Goal: Information Seeking & Learning: Learn about a topic

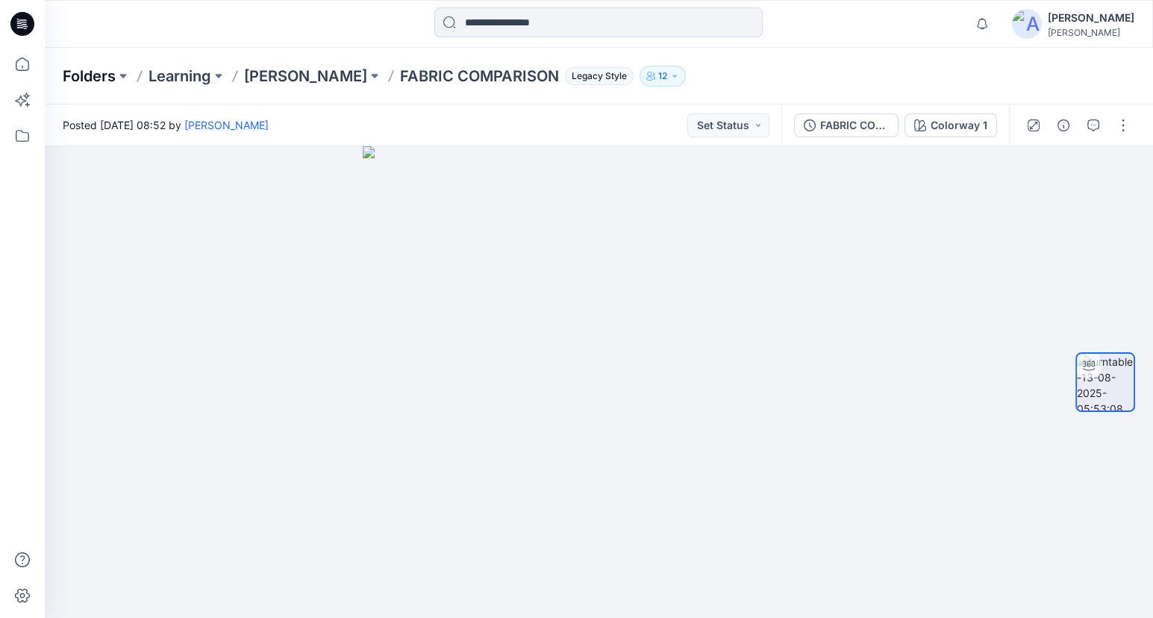
click at [105, 81] on p "Folders" at bounding box center [89, 76] width 53 height 21
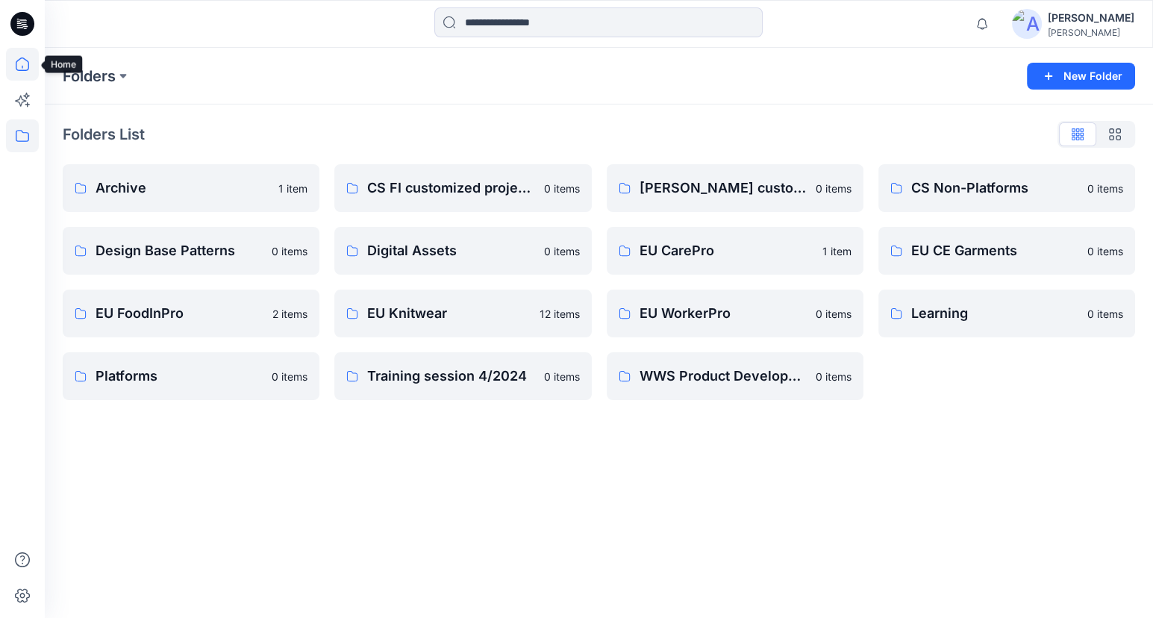
click at [18, 48] on icon at bounding box center [22, 64] width 33 height 33
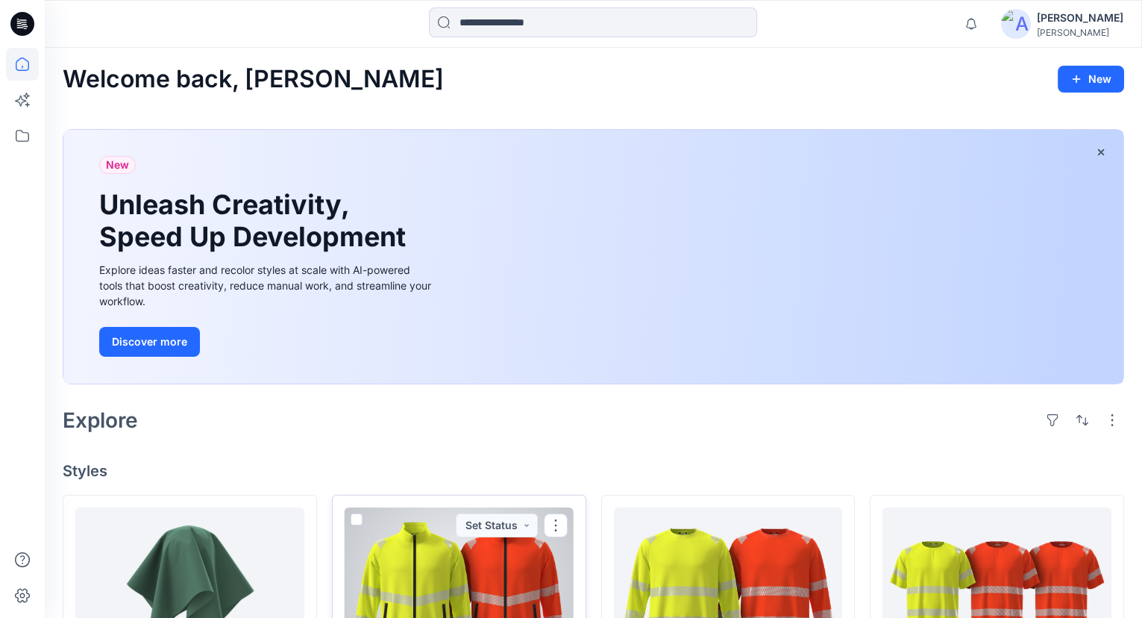
click at [533, 589] on div at bounding box center [459, 589] width 229 height 164
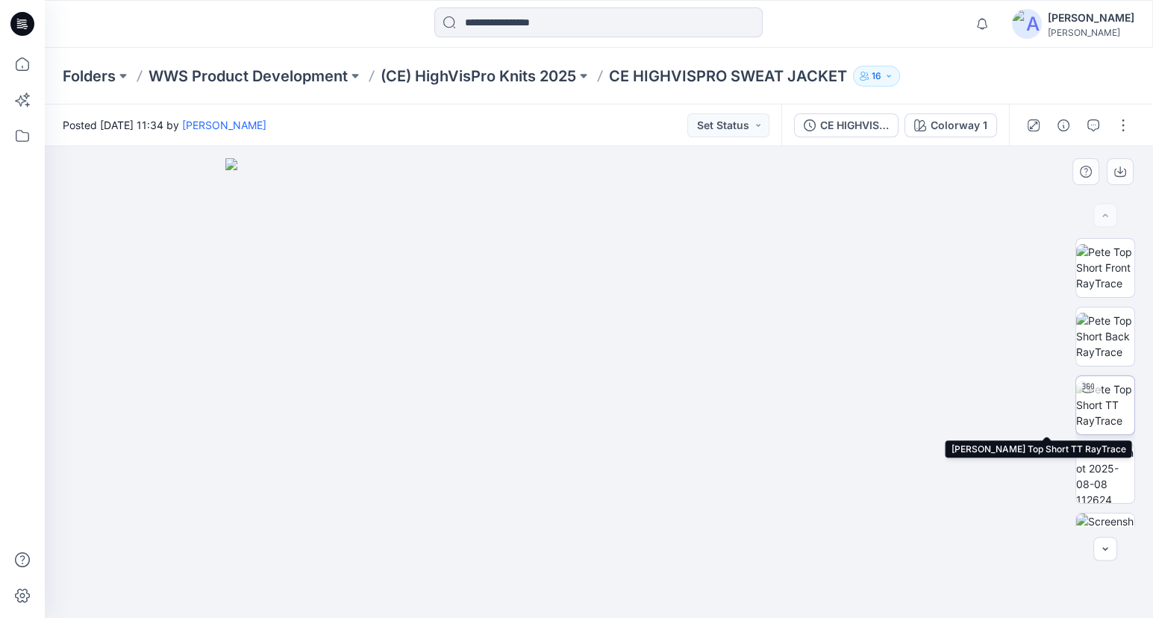
click at [1104, 410] on img at bounding box center [1105, 404] width 58 height 47
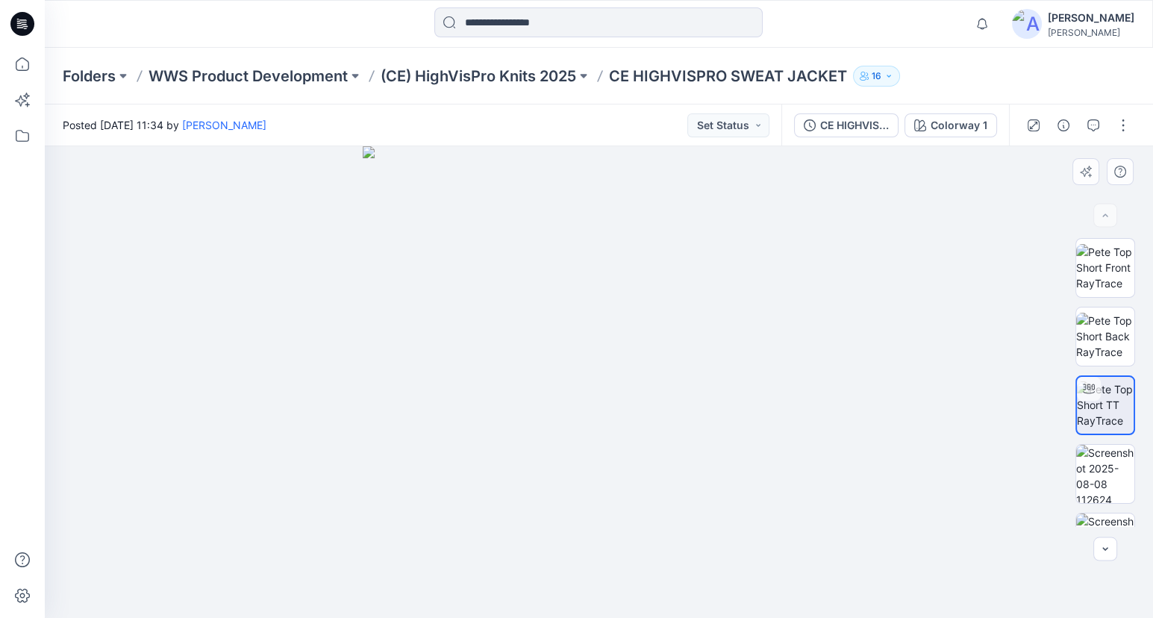
drag, startPoint x: 846, startPoint y: 428, endPoint x: 469, endPoint y: 457, distance: 378.7
click at [469, 457] on div at bounding box center [599, 382] width 1108 height 472
click at [1108, 476] on img at bounding box center [1105, 474] width 58 height 58
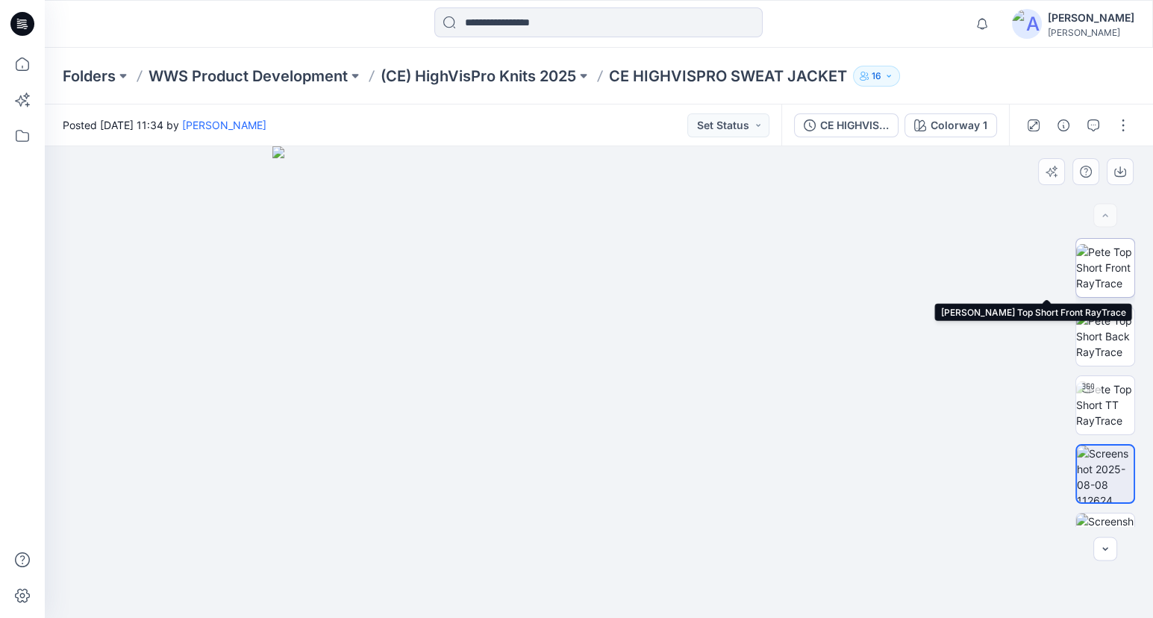
click at [1101, 271] on img at bounding box center [1105, 267] width 58 height 47
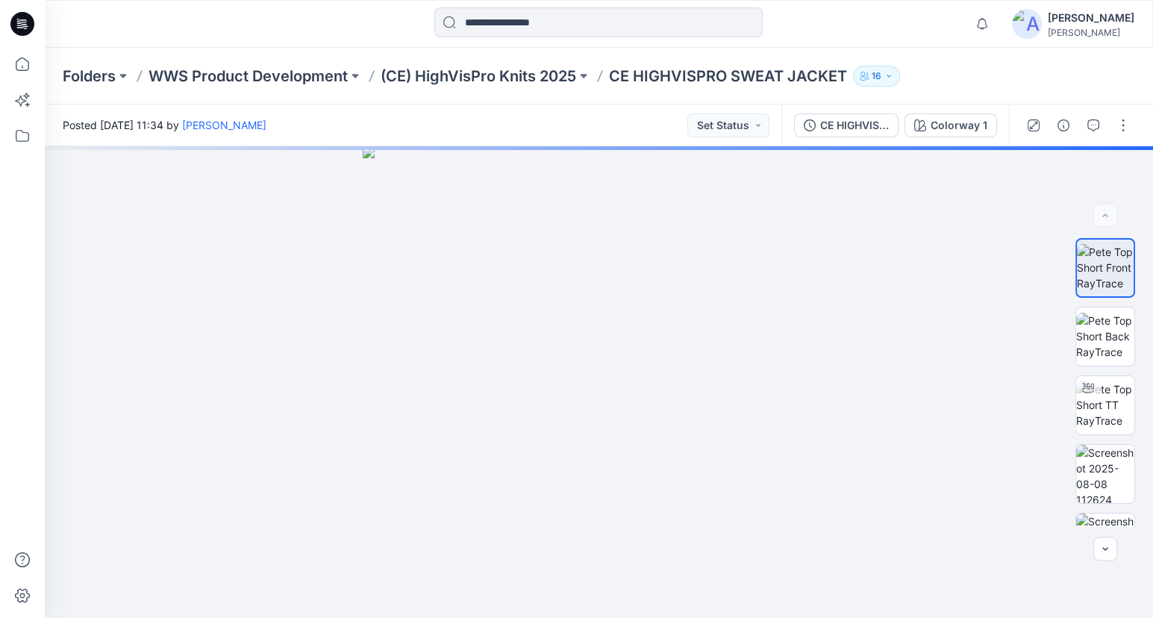
click at [521, 87] on div "Folders WWS Product Development (CE) HighVisPro Knits [DATE] HIGHVISPRO SWEAT J…" at bounding box center [599, 76] width 1108 height 57
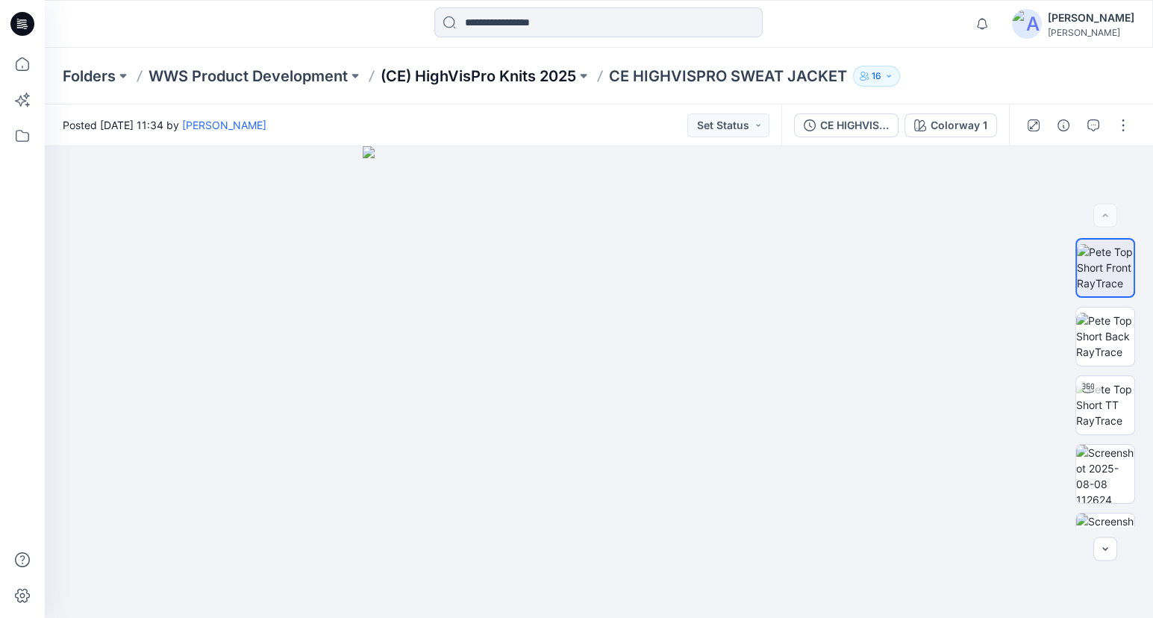
click at [524, 75] on p "(CE) HighVisPro Knits 2025" at bounding box center [478, 76] width 195 height 21
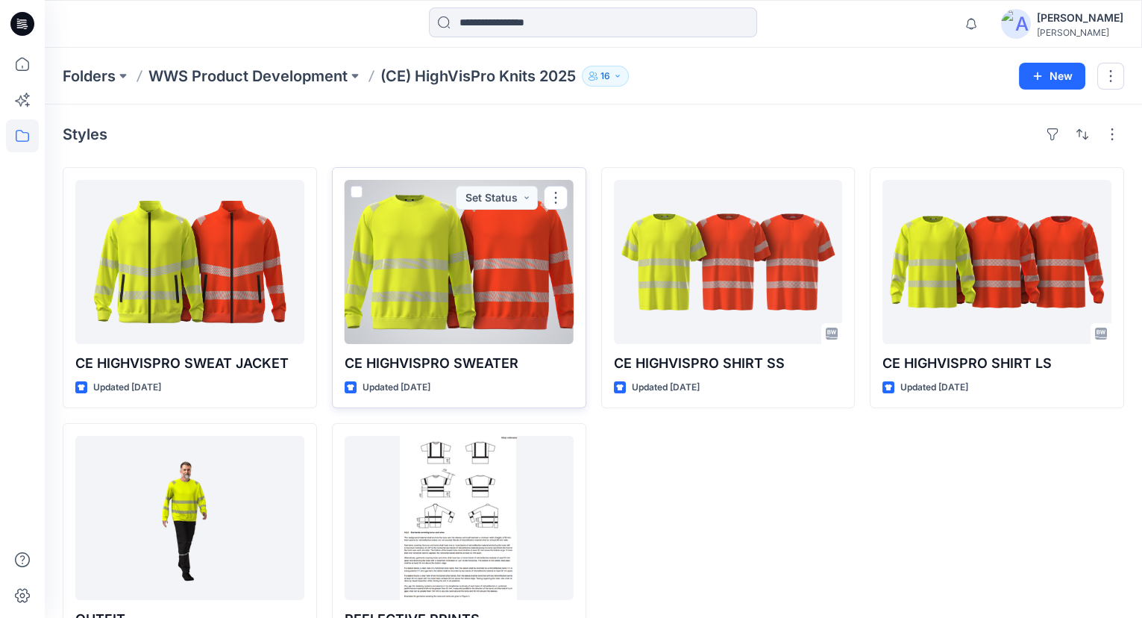
click at [449, 272] on div at bounding box center [459, 262] width 229 height 164
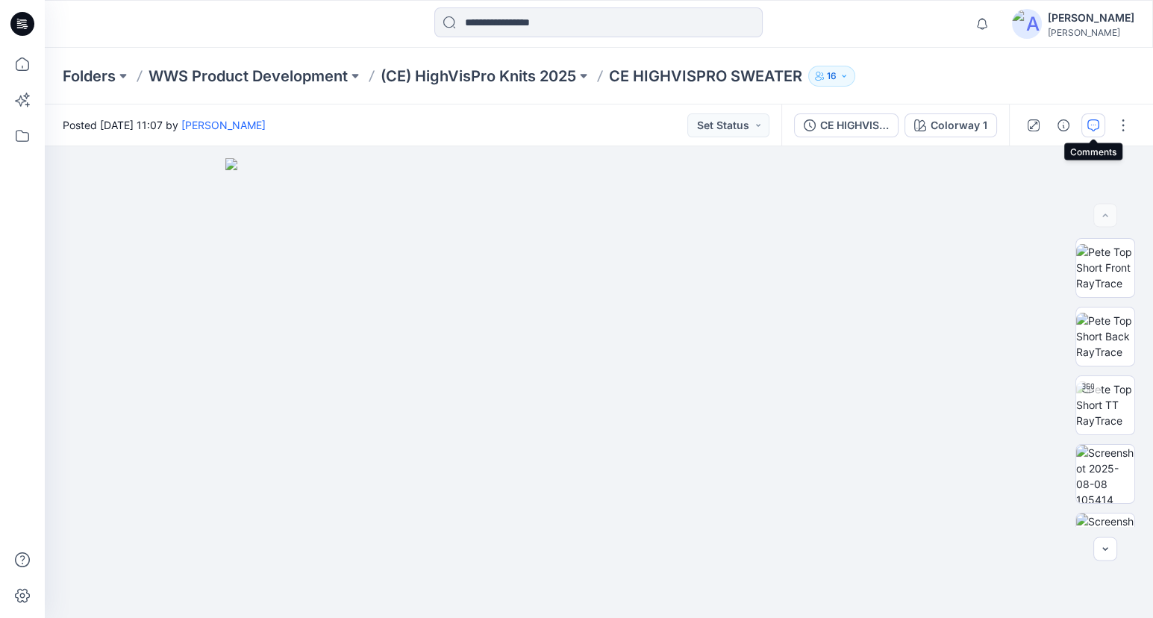
click at [1098, 125] on icon "button" at bounding box center [1093, 125] width 12 height 12
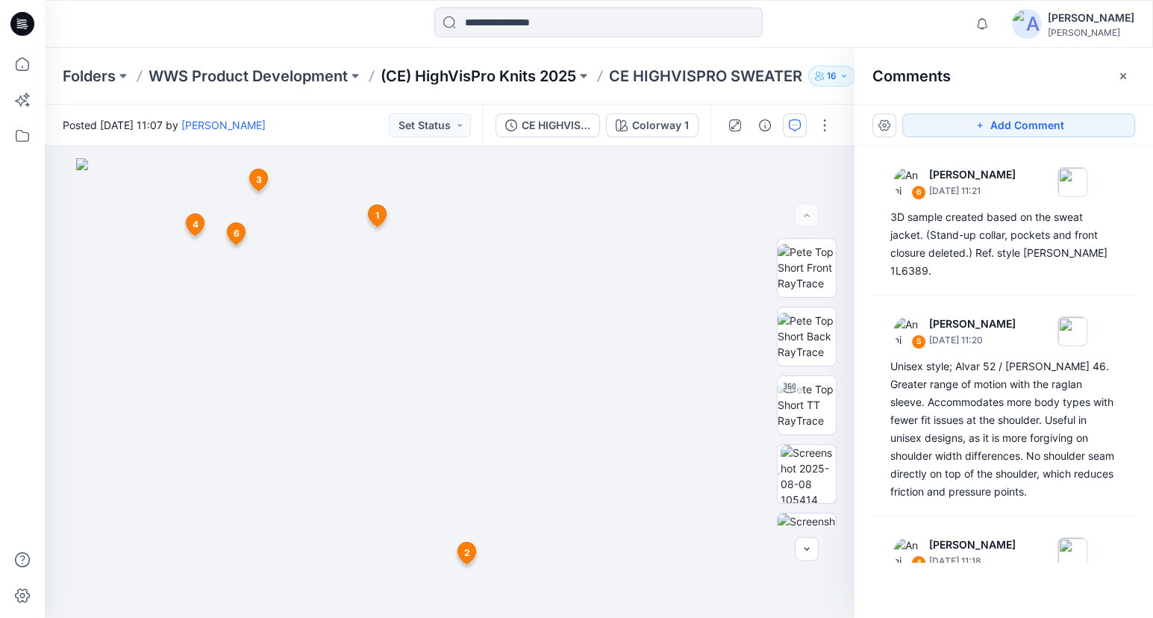
click at [457, 76] on p "(CE) HighVisPro Knits 2025" at bounding box center [478, 76] width 195 height 21
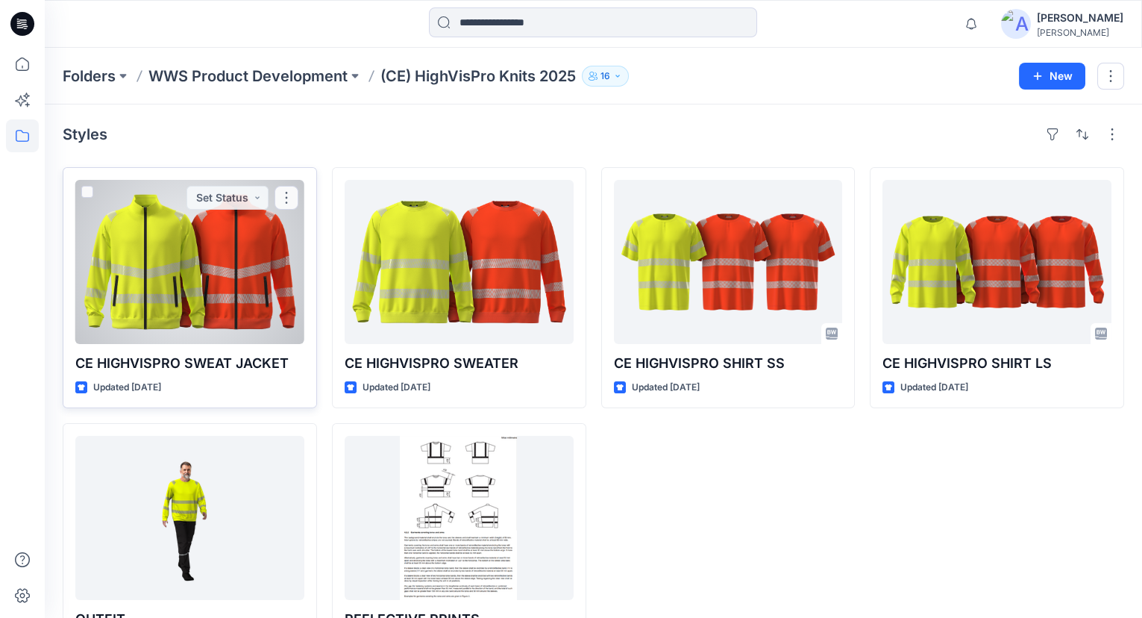
click at [82, 307] on div at bounding box center [189, 262] width 229 height 164
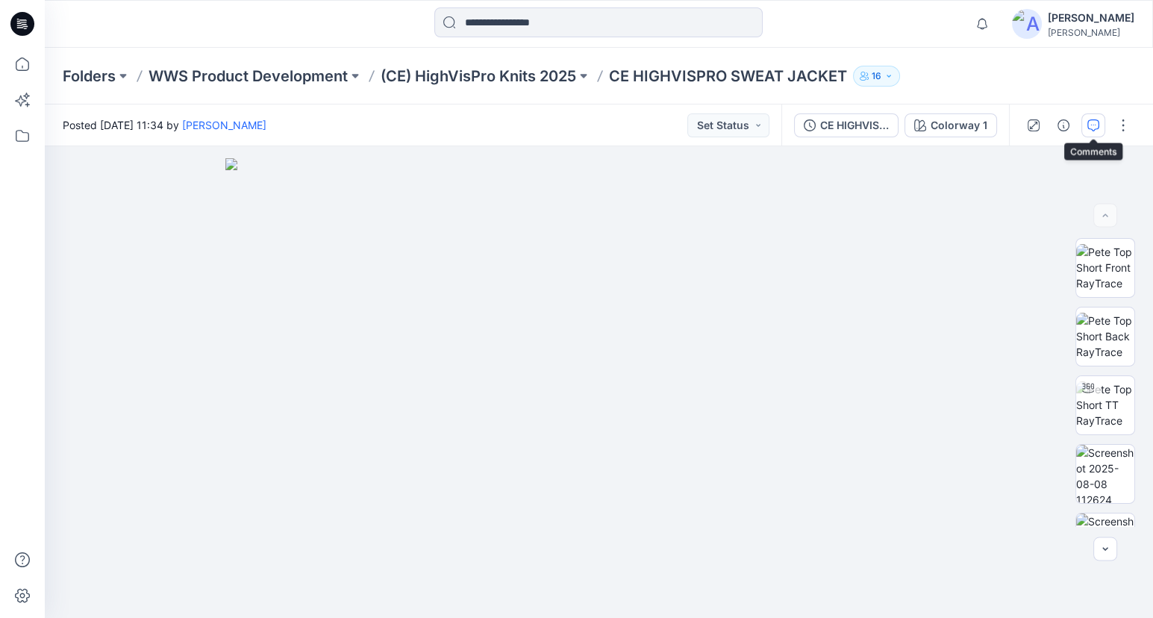
click at [1092, 125] on icon "button" at bounding box center [1093, 125] width 12 height 12
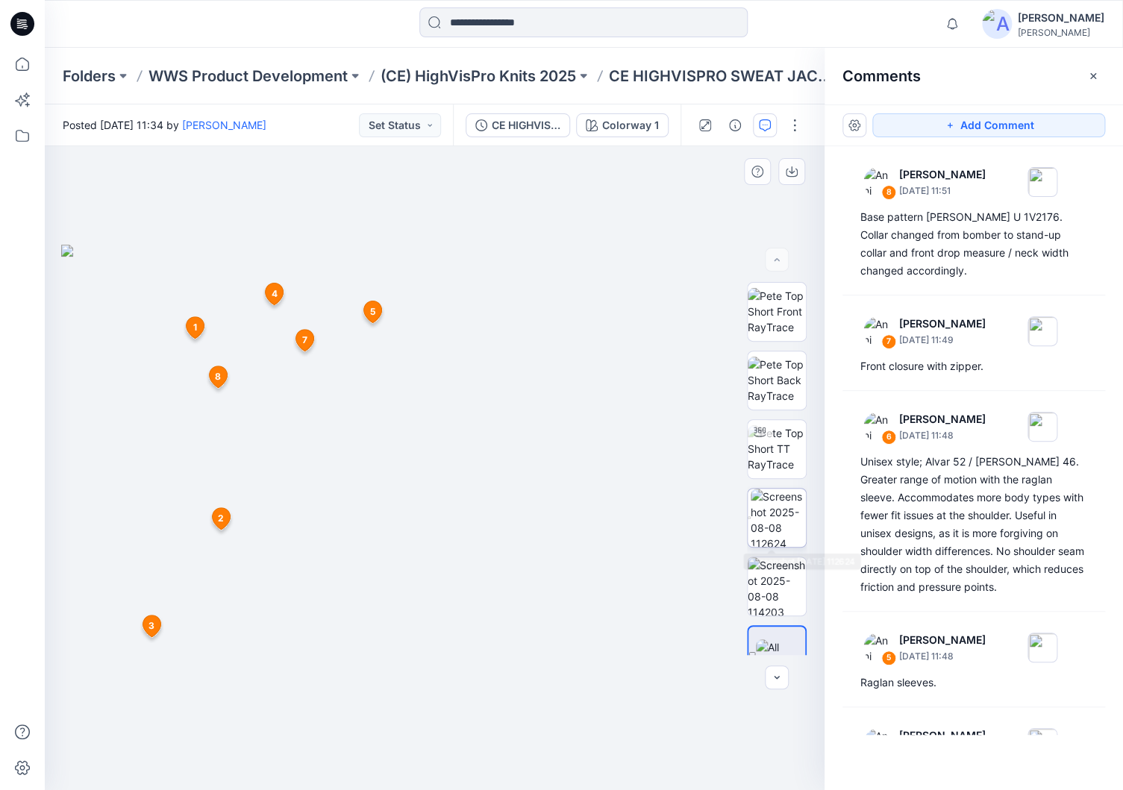
click at [771, 539] on img at bounding box center [778, 518] width 55 height 58
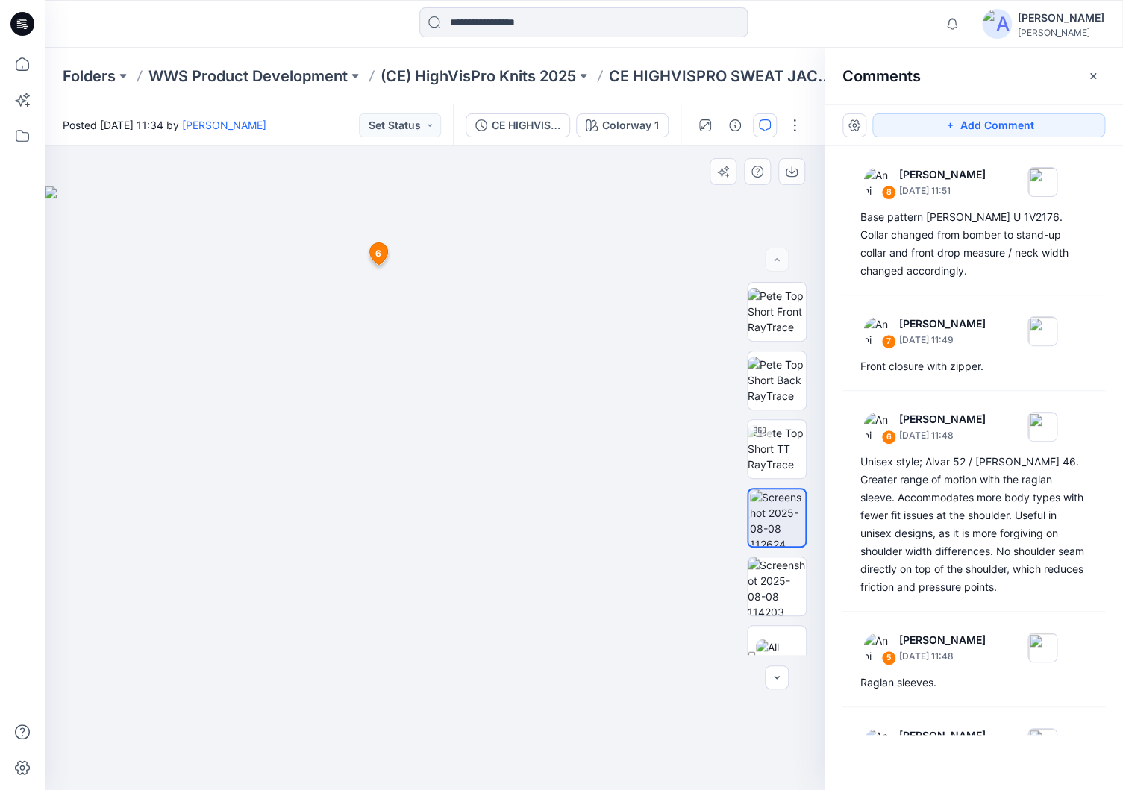
click at [384, 248] on icon at bounding box center [378, 254] width 18 height 22
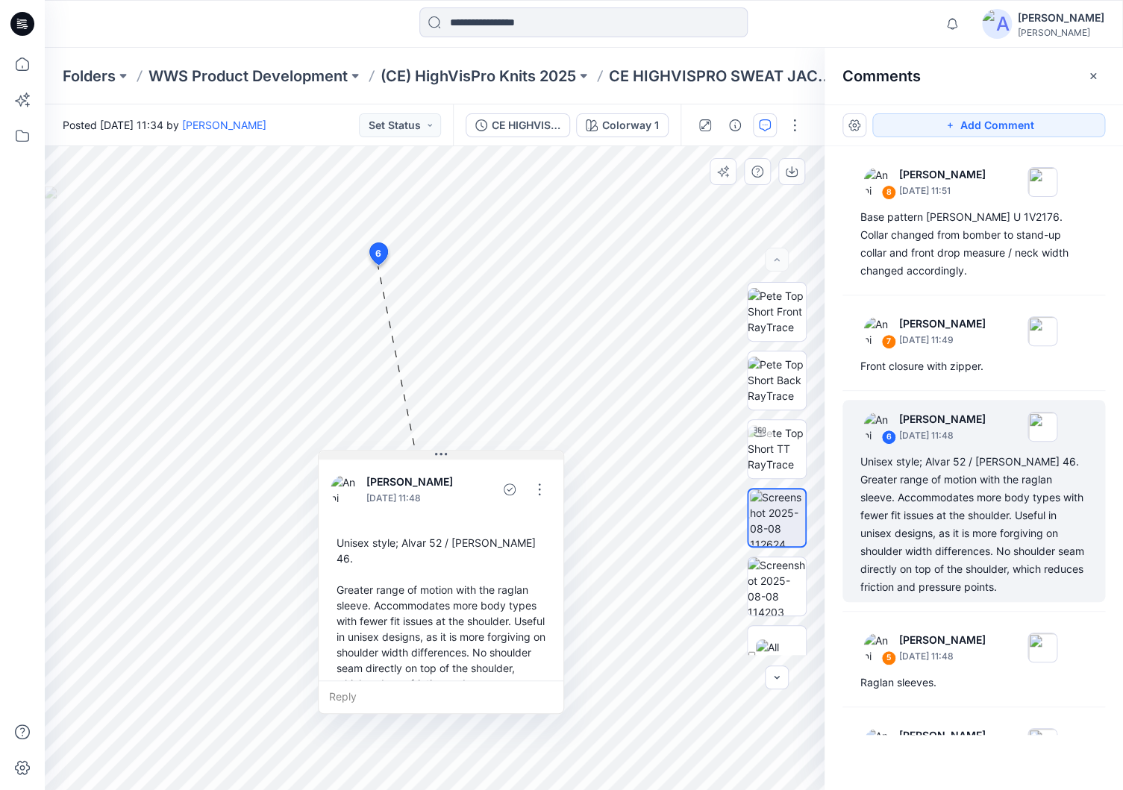
drag, startPoint x: 478, startPoint y: 278, endPoint x: 440, endPoint y: 455, distance: 181.5
click at [440, 455] on icon at bounding box center [441, 454] width 12 height 12
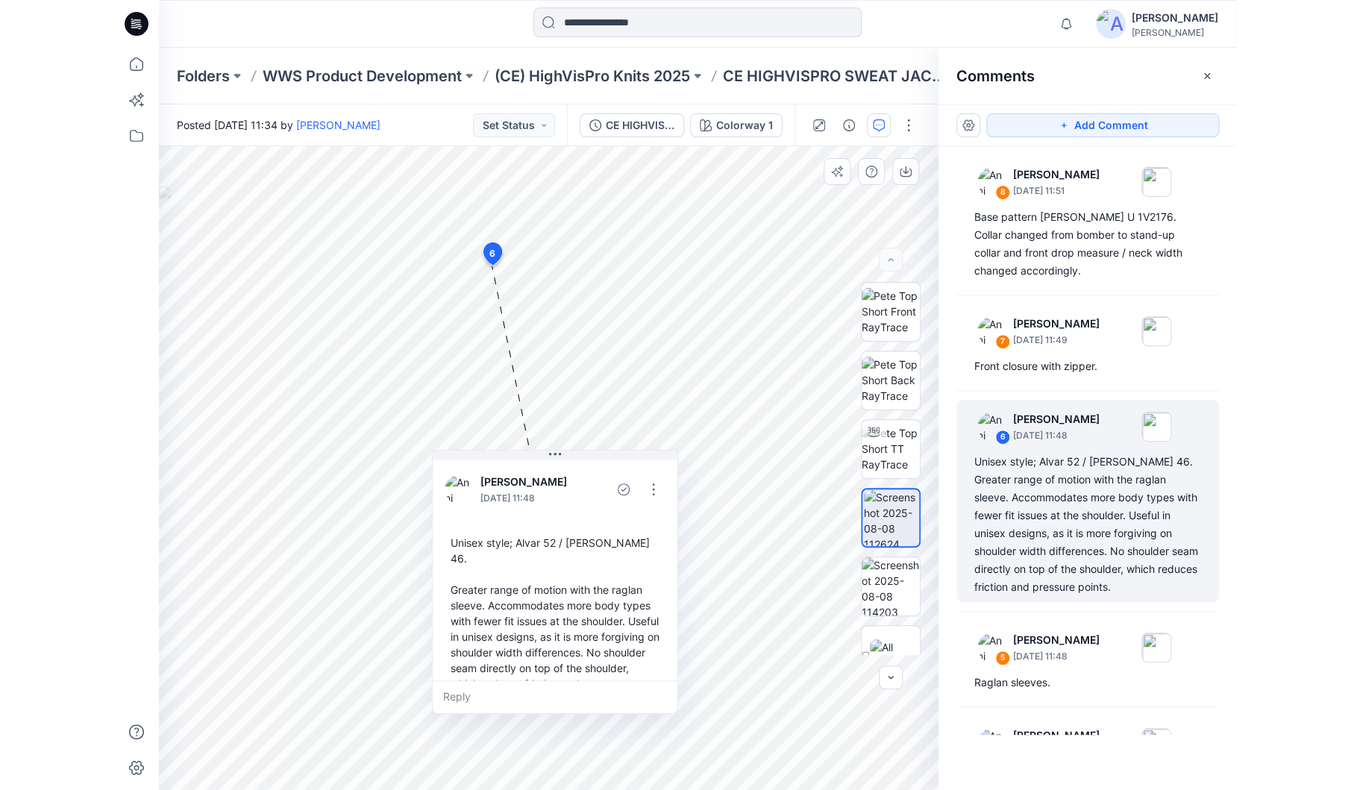
scroll to position [26, 0]
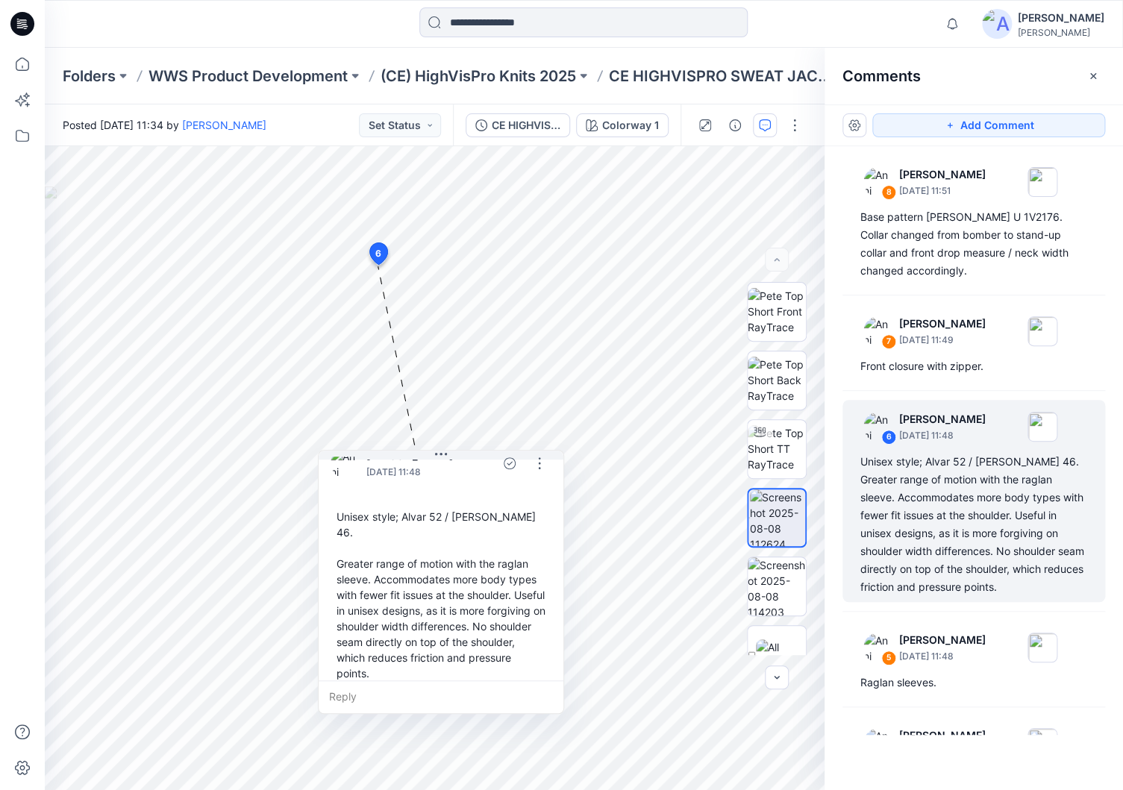
click at [971, 617] on div "Add Comment 8 [PERSON_NAME] [DATE] 11:51 Base pattern [PERSON_NAME] U 1V2176. C…" at bounding box center [973, 447] width 298 height 686
click at [674, 69] on p "CE HIGHVISPRO SWEAT JACKET" at bounding box center [724, 76] width 231 height 21
click at [550, 73] on p "(CE) HighVisPro Knits 2025" at bounding box center [478, 76] width 195 height 21
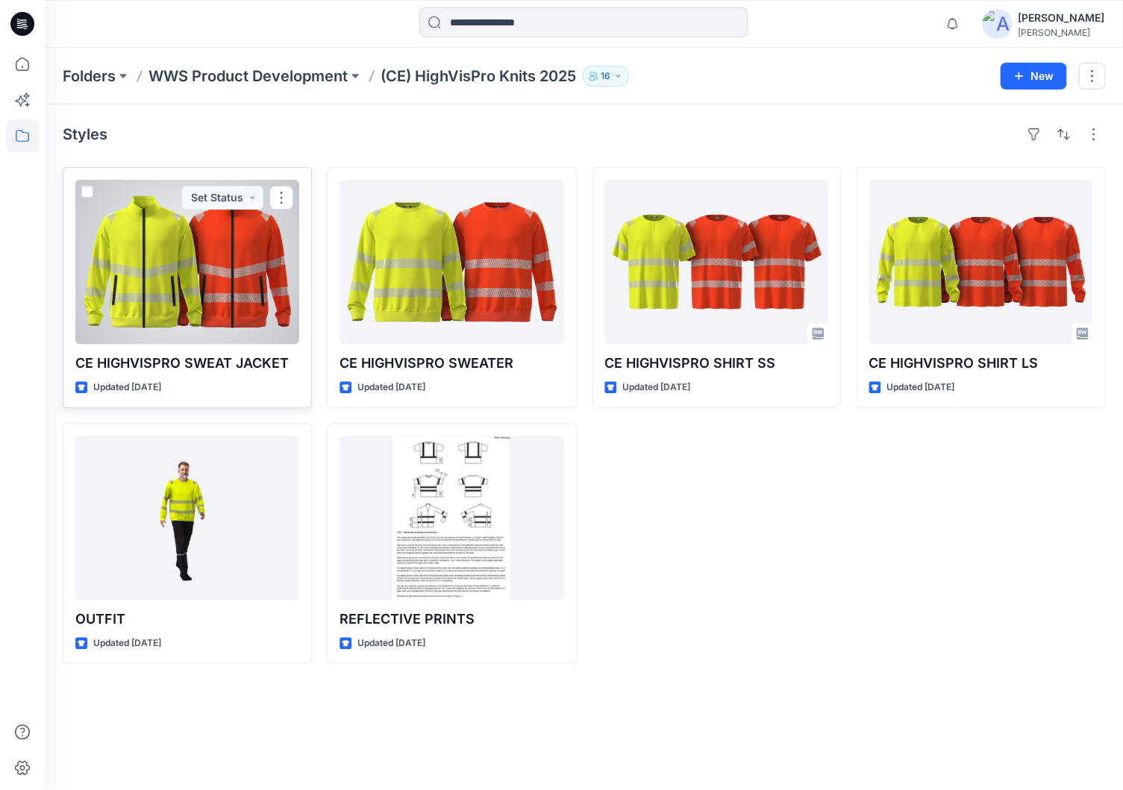
click at [137, 362] on p "CE HIGHVISPRO SWEAT JACKET" at bounding box center [187, 363] width 224 height 21
click at [188, 298] on div at bounding box center [187, 262] width 224 height 164
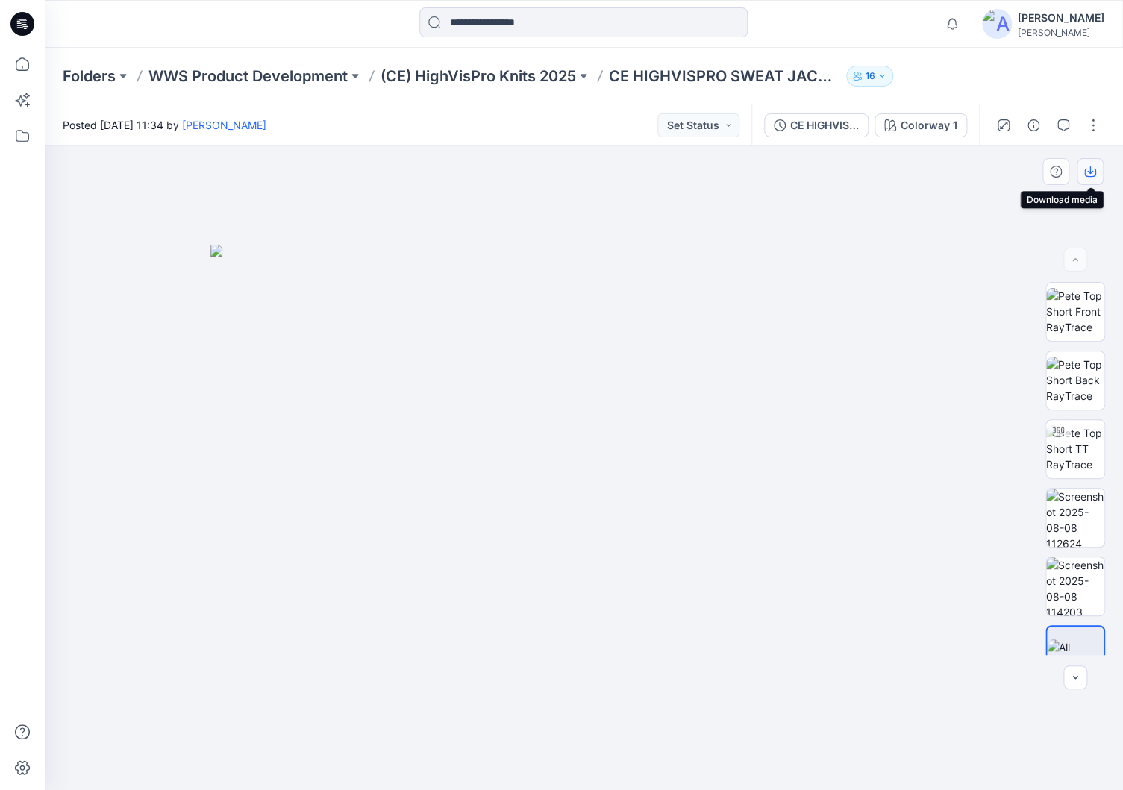
click at [1090, 175] on icon "button" at bounding box center [1090, 172] width 12 height 12
